Goal: Obtain resource: Obtain resource

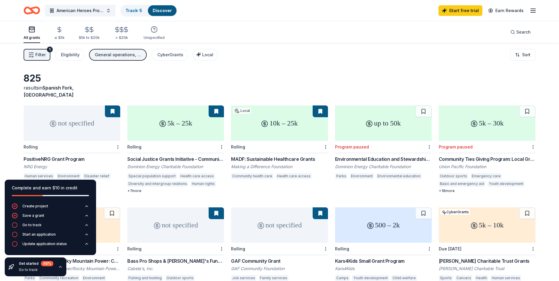
scroll to position [206, 0]
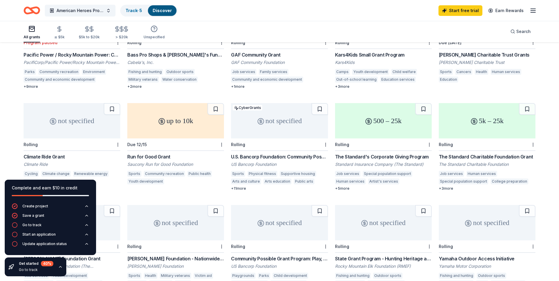
click at [463, 263] on div "Yamaha Motor Corporation" at bounding box center [487, 266] width 97 height 6
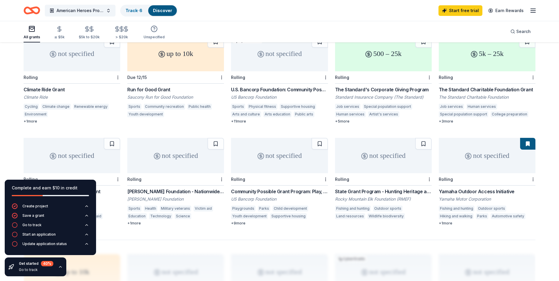
scroll to position [265, 0]
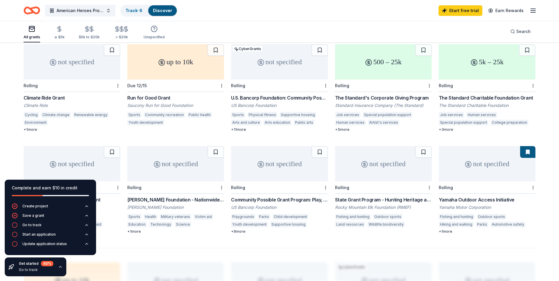
click at [172, 196] on div "Henry T. Nicholas III Foundation - Nationwide Grants" at bounding box center [175, 199] width 97 height 7
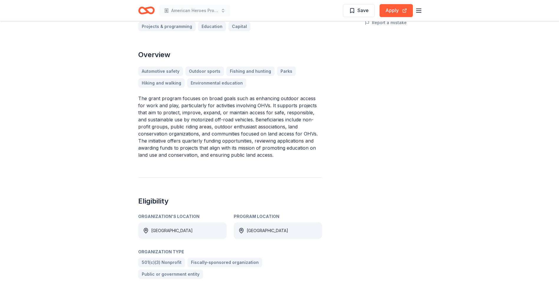
scroll to position [147, 0]
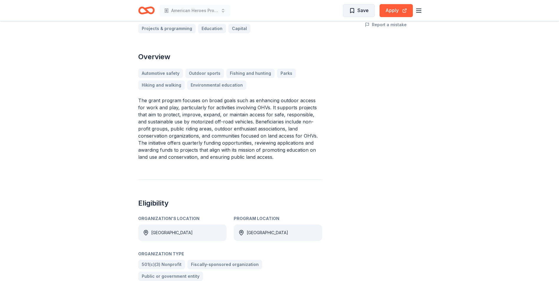
click at [356, 12] on span "Save" at bounding box center [358, 10] width 19 height 8
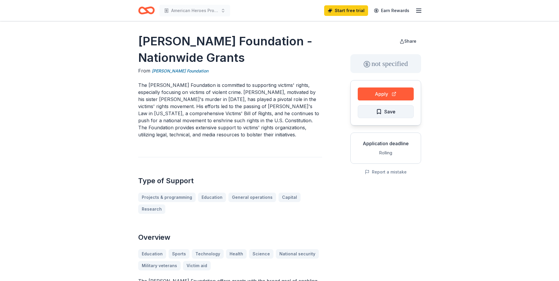
click at [393, 115] on span "Save" at bounding box center [389, 112] width 11 height 8
drag, startPoint x: 140, startPoint y: 39, endPoint x: 193, endPoint y: 51, distance: 54.3
click at [203, 57] on h1 "[PERSON_NAME] Foundation - Nationwide Grants" at bounding box center [230, 49] width 184 height 33
drag, startPoint x: 139, startPoint y: 37, endPoint x: 196, endPoint y: 49, distance: 58.0
click at [181, 44] on h1 "[PERSON_NAME] Foundation - Nationwide Grants" at bounding box center [230, 49] width 184 height 33
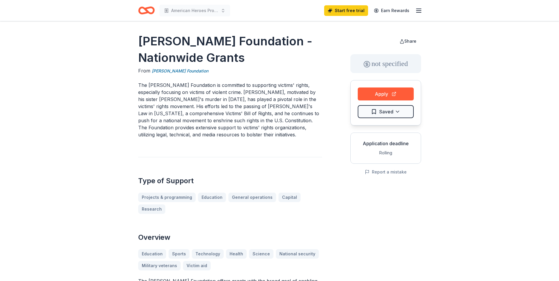
drag, startPoint x: 268, startPoint y: 57, endPoint x: 212, endPoint y: 57, distance: 56.0
click at [212, 57] on h1 "[PERSON_NAME] Foundation - Nationwide Grants" at bounding box center [230, 49] width 184 height 33
click at [213, 43] on h1 "[PERSON_NAME] Foundation - Nationwide Grants" at bounding box center [230, 49] width 184 height 33
click at [371, 97] on button "Apply" at bounding box center [386, 94] width 56 height 13
